Goal: Task Accomplishment & Management: Manage account settings

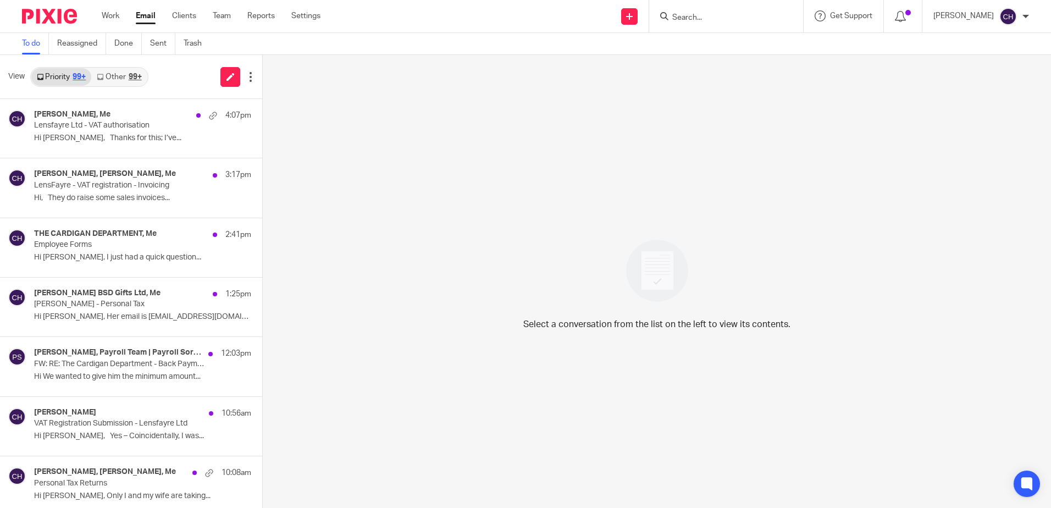
click at [66, 15] on img at bounding box center [49, 16] width 55 height 15
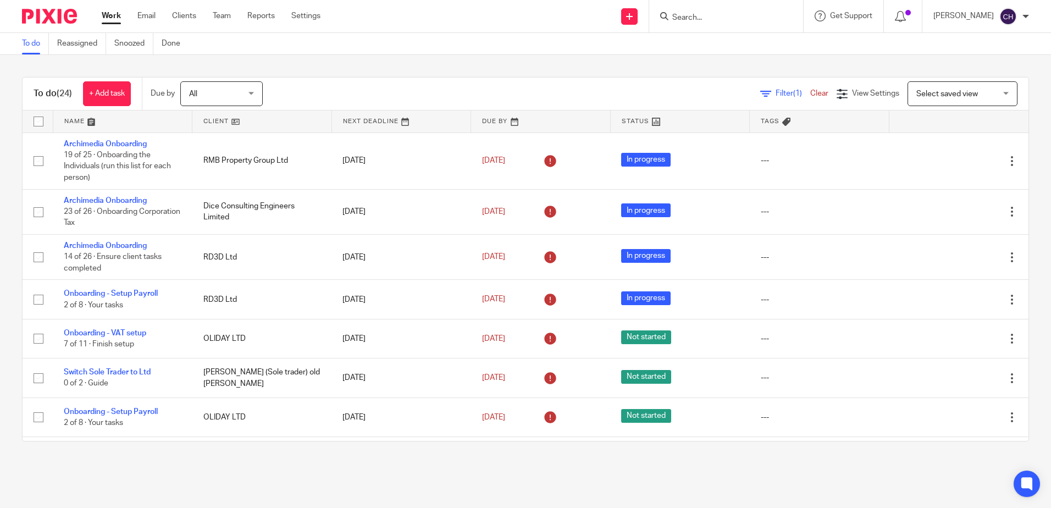
click at [714, 14] on input "Search" at bounding box center [720, 18] width 99 height 10
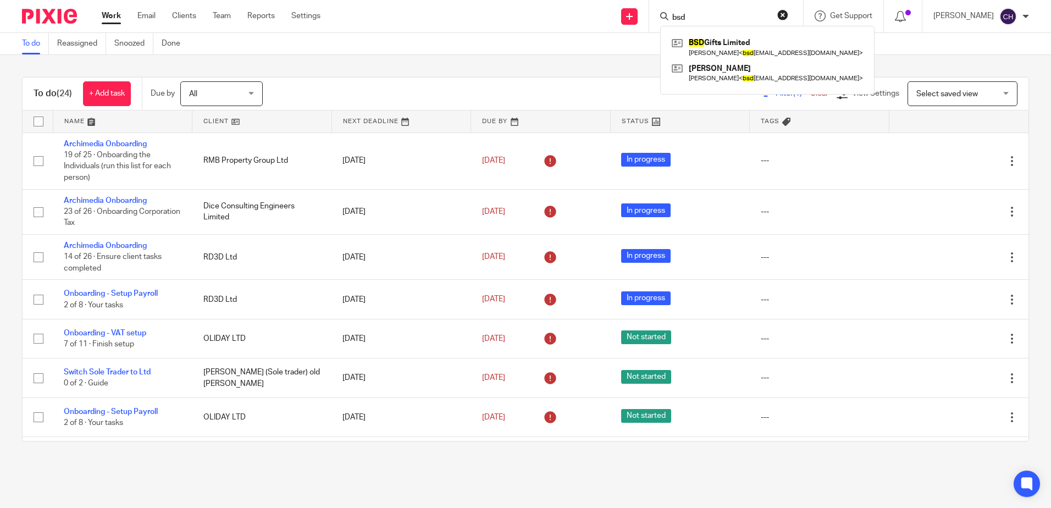
type input "bsd"
click button "submit" at bounding box center [0, 0] width 0 height 0
click at [766, 36] on link at bounding box center [767, 47] width 197 height 25
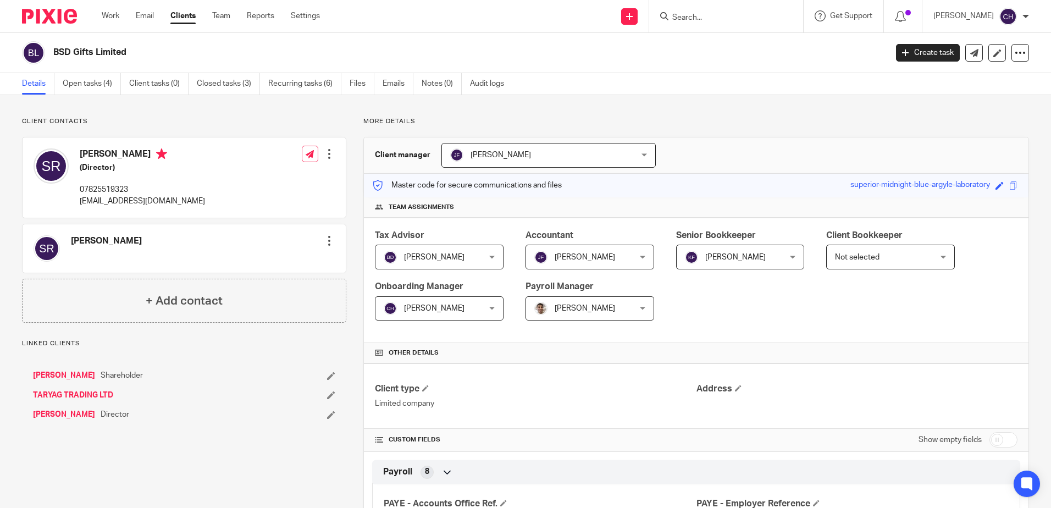
click at [137, 251] on div "Sara Relevy Edit contact Create client from contact Export data Make primary CC…" at bounding box center [184, 248] width 323 height 48
click at [325, 243] on div at bounding box center [329, 240] width 11 height 11
click at [275, 262] on link "Edit contact" at bounding box center [277, 265] width 105 height 16
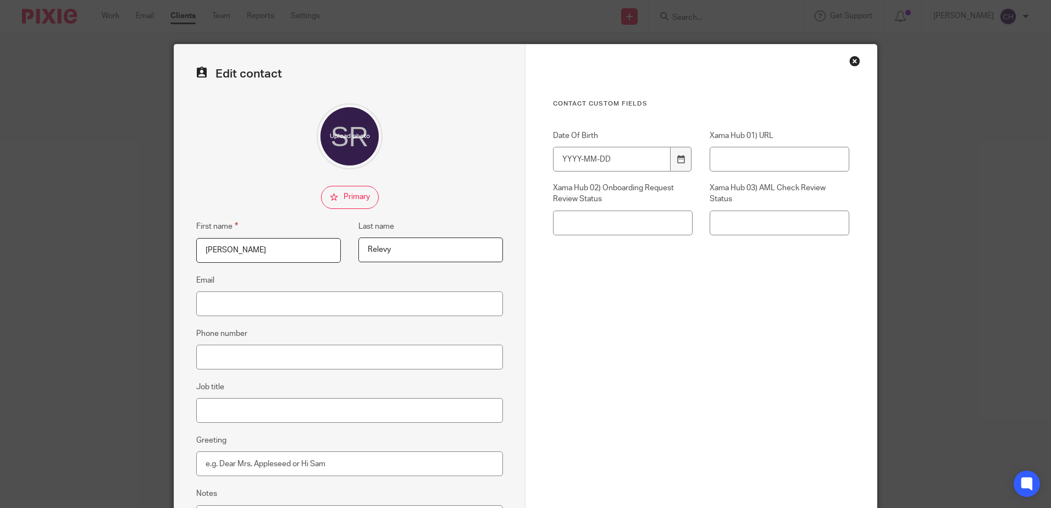
click at [312, 290] on fieldset "Email" at bounding box center [349, 295] width 307 height 42
click at [299, 299] on input "Email" at bounding box center [349, 303] width 307 height 25
paste input "saradorchay@hotmail.com"
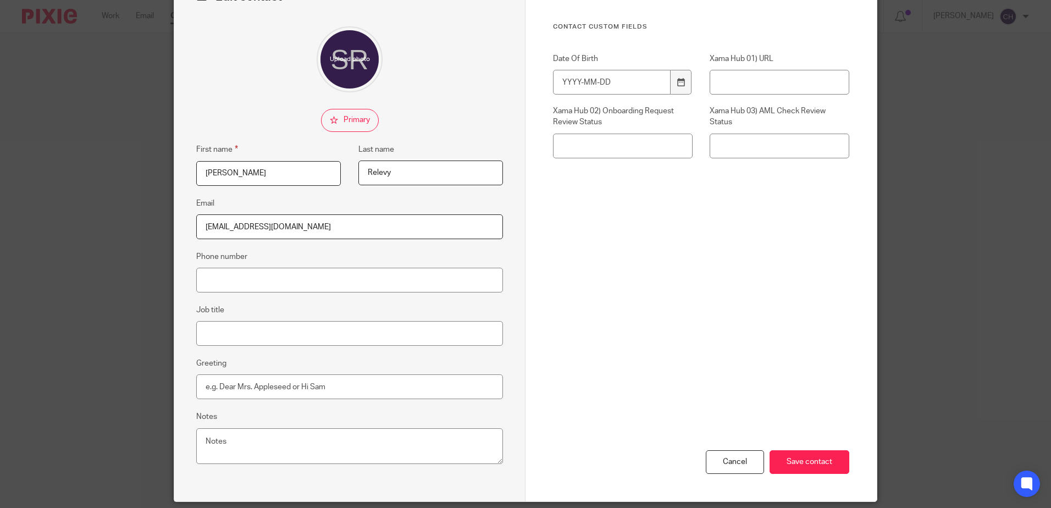
scroll to position [115, 0]
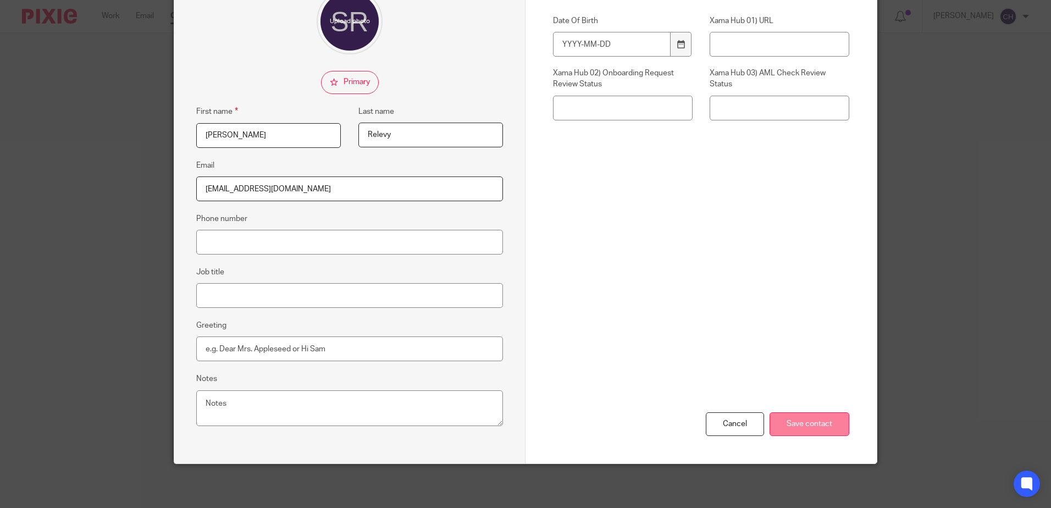
type input "saradorchay@hotmail.com"
click at [788, 414] on input "Save contact" at bounding box center [809, 424] width 80 height 24
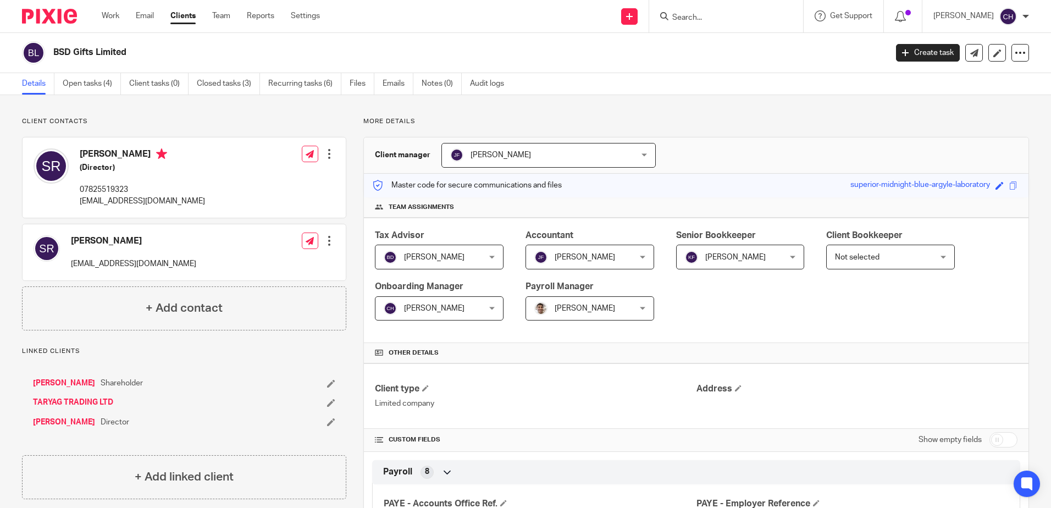
drag, startPoint x: 143, startPoint y: 25, endPoint x: 151, endPoint y: 28, distance: 8.2
click at [144, 26] on div "Work Email Clients Team Reports Settings Work Email Clients Team Reports Settin…" at bounding box center [214, 16] width 246 height 32
click at [69, 13] on img at bounding box center [49, 16] width 55 height 15
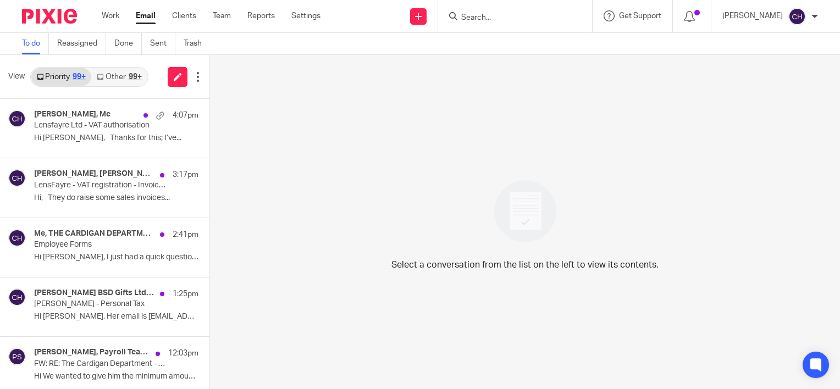
click at [503, 16] on input "Search" at bounding box center [509, 18] width 99 height 10
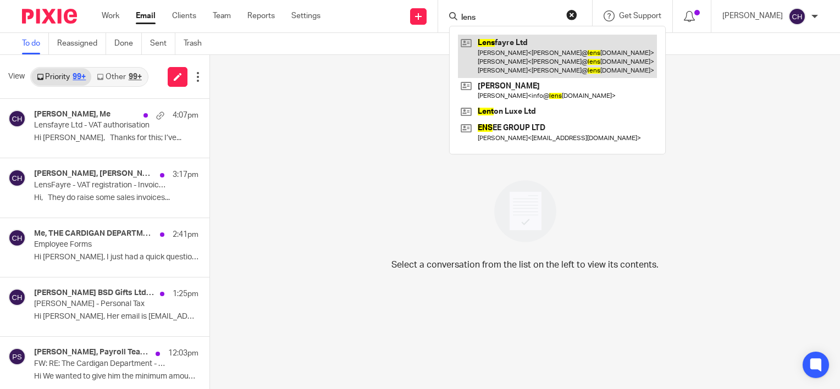
type input "lens"
click at [534, 56] on link at bounding box center [557, 56] width 199 height 43
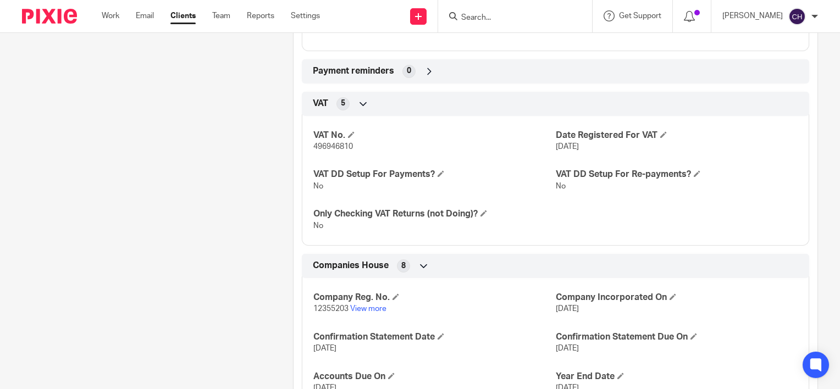
scroll to position [659, 0]
drag, startPoint x: 359, startPoint y: 148, endPoint x: 312, endPoint y: 144, distance: 47.4
click at [313, 144] on p "496946810" at bounding box center [434, 145] width 242 height 11
copy span "496946810"
